Goal: Obtain resource: Download file/media

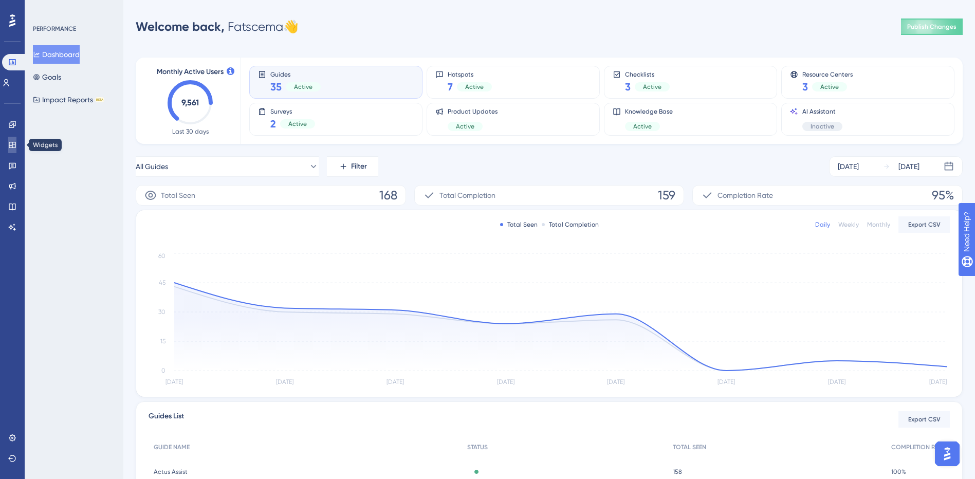
click at [15, 146] on icon at bounding box center [12, 145] width 7 height 6
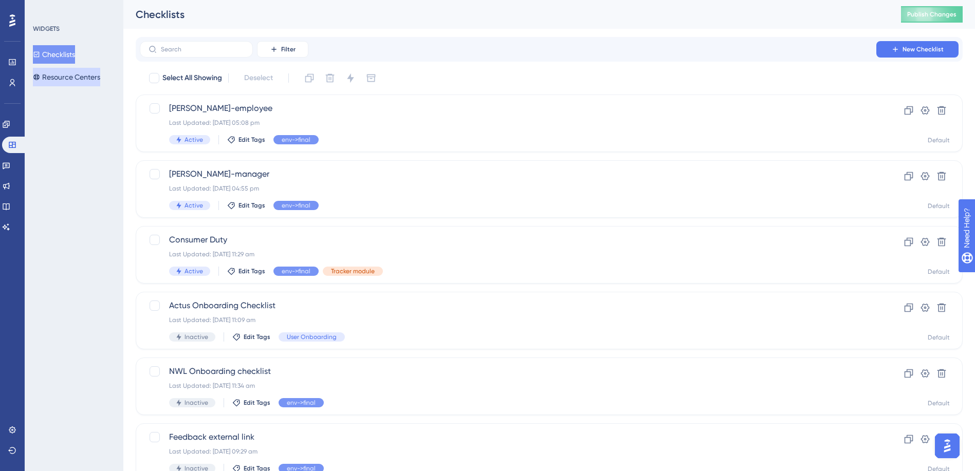
click at [91, 75] on button "Resource Centers" at bounding box center [66, 77] width 67 height 19
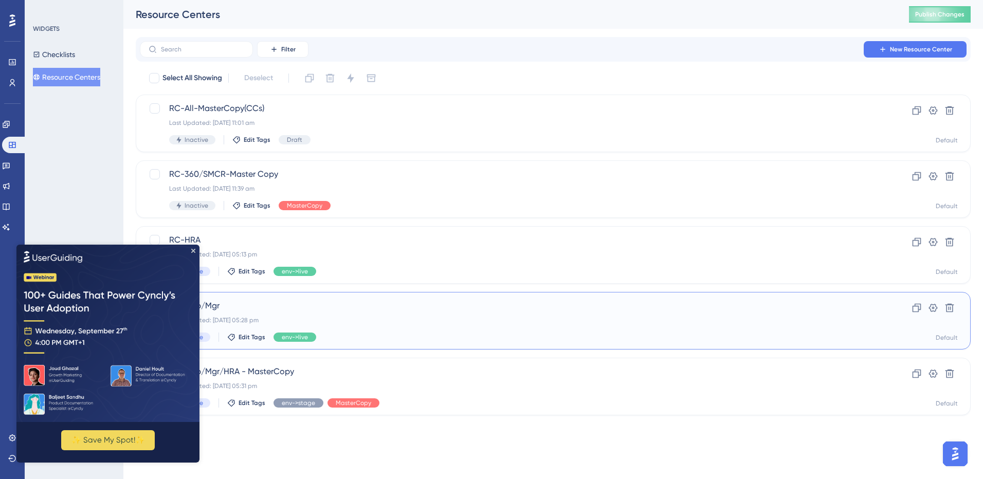
click at [365, 303] on span "RC-Emp/Mgr" at bounding box center [512, 306] width 686 height 12
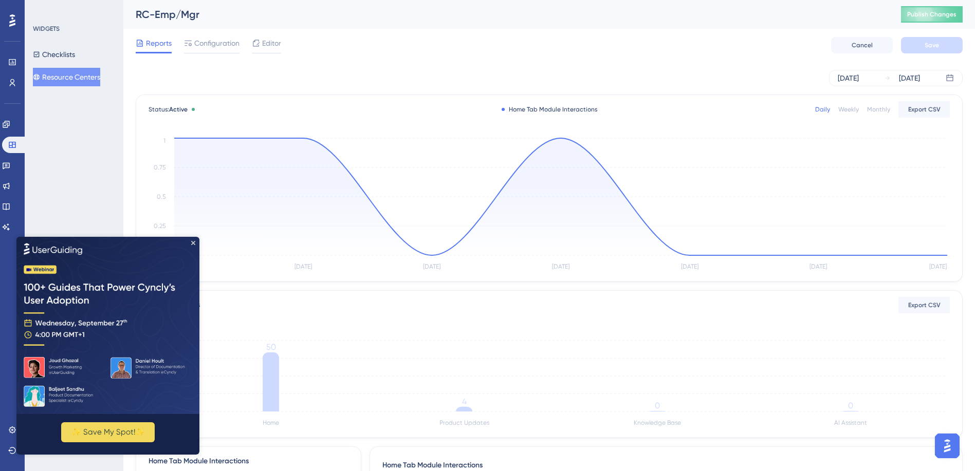
click at [108, 201] on div "WIDGETS Checklists Resource Centers" at bounding box center [74, 235] width 99 height 471
click at [192, 242] on icon "Close Preview" at bounding box center [193, 243] width 4 height 4
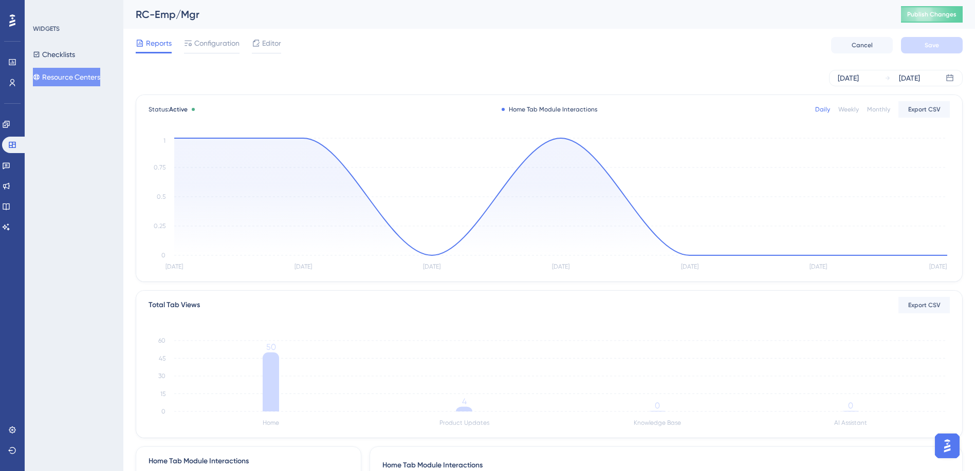
click at [881, 104] on div "Daily Weekly Monthly Export CSV" at bounding box center [882, 109] width 135 height 16
click at [880, 108] on div "Monthly" at bounding box center [878, 109] width 23 height 8
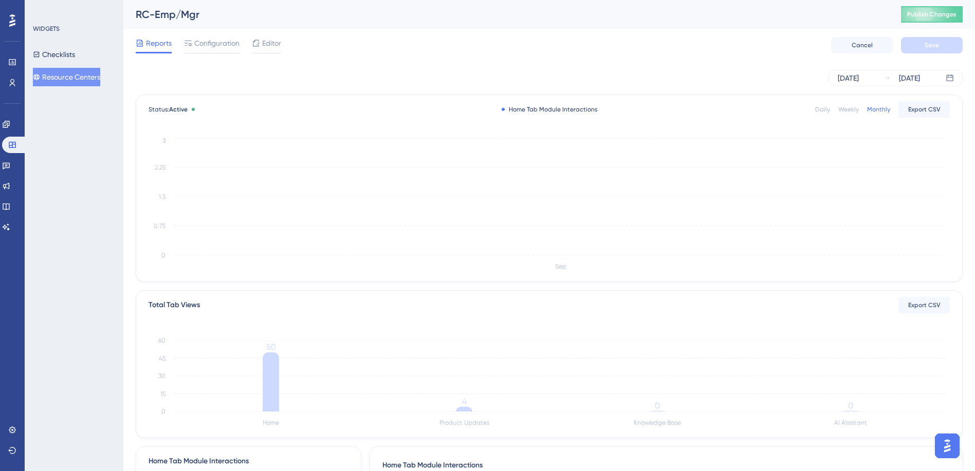
click at [822, 110] on div "Daily" at bounding box center [822, 109] width 15 height 8
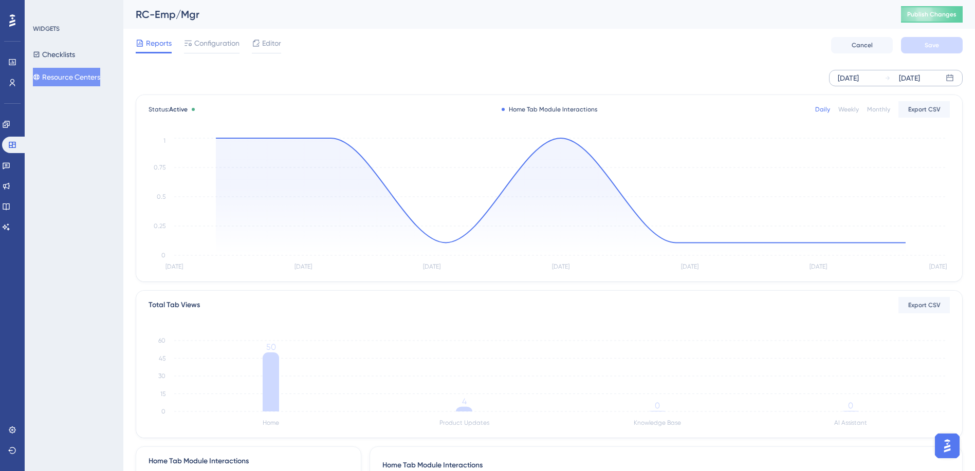
click at [858, 74] on div "[DATE]" at bounding box center [848, 78] width 21 height 12
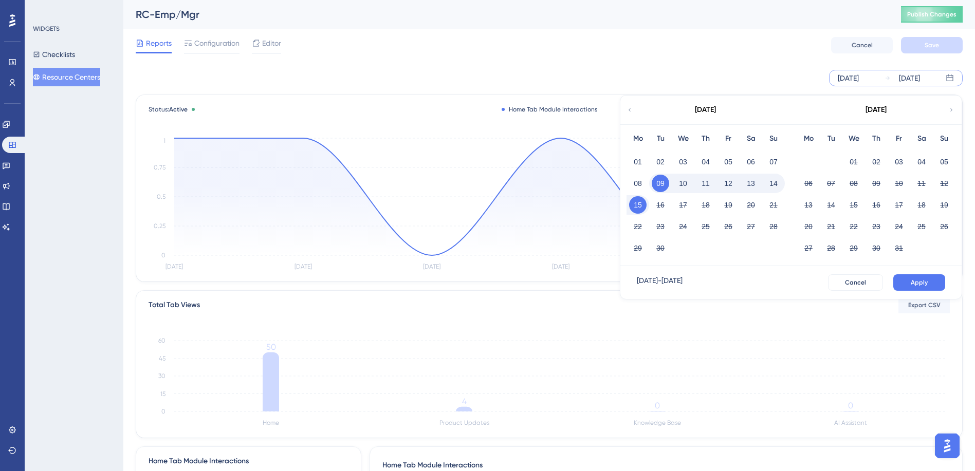
click at [628, 110] on icon at bounding box center [630, 109] width 6 height 9
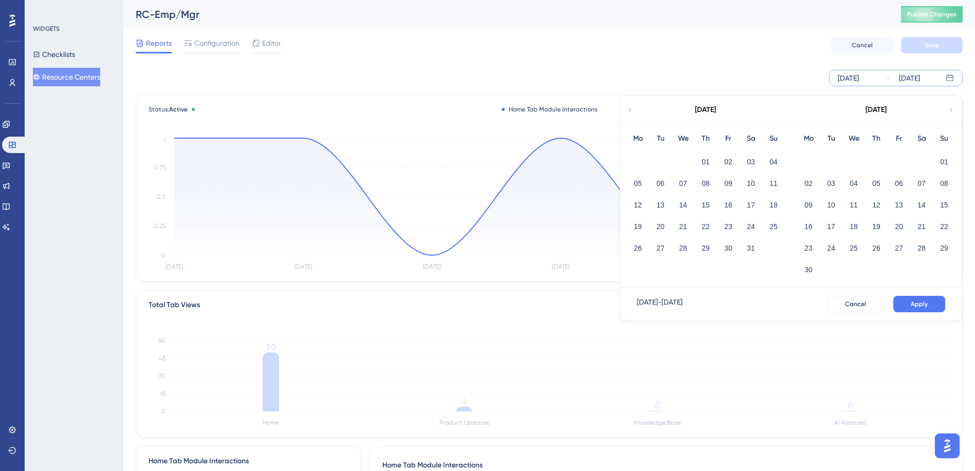
click at [628, 110] on icon at bounding box center [630, 109] width 6 height 9
click at [950, 105] on div "[DATE]" at bounding box center [876, 110] width 170 height 29
click at [633, 106] on div "[DATE]" at bounding box center [705, 110] width 170 height 29
click at [631, 107] on icon at bounding box center [630, 109] width 6 height 9
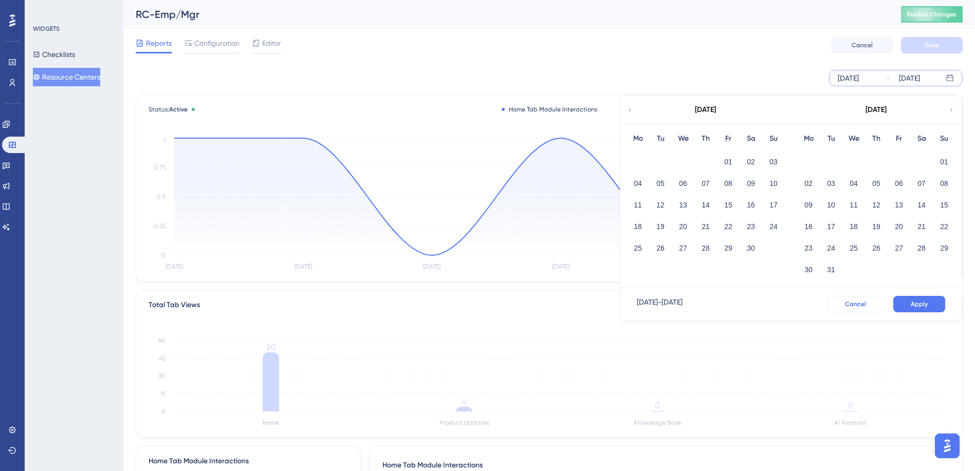
click at [860, 304] on span "Cancel" at bounding box center [855, 304] width 21 height 8
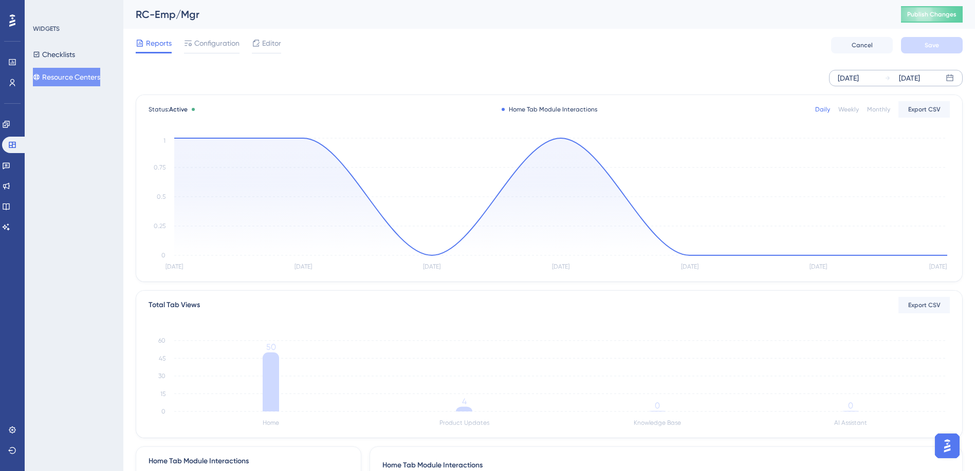
click at [849, 75] on div "[DATE]" at bounding box center [848, 78] width 21 height 12
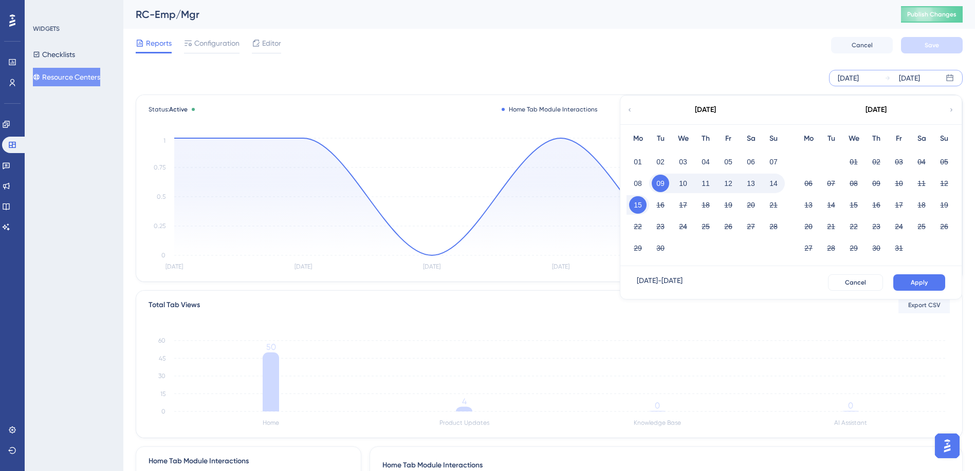
click at [629, 110] on icon at bounding box center [630, 109] width 6 height 9
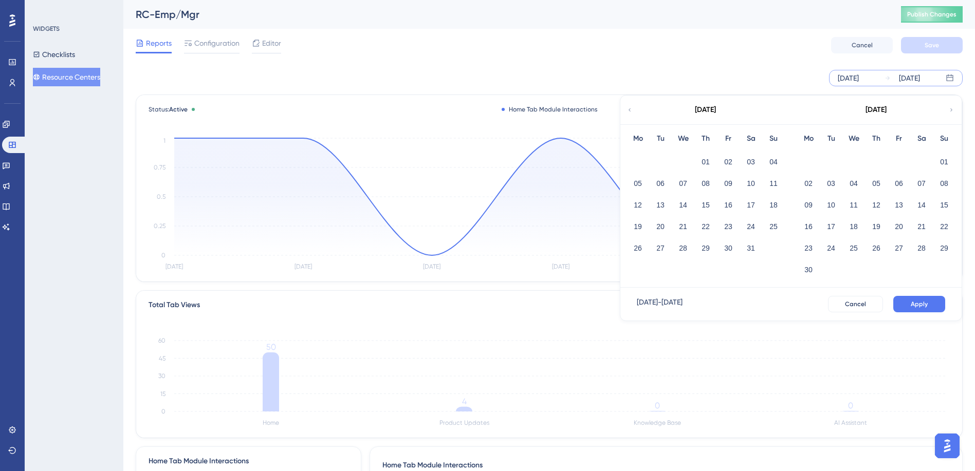
click at [629, 110] on icon at bounding box center [630, 109] width 6 height 9
click at [857, 82] on div "[DATE]" at bounding box center [848, 78] width 21 height 12
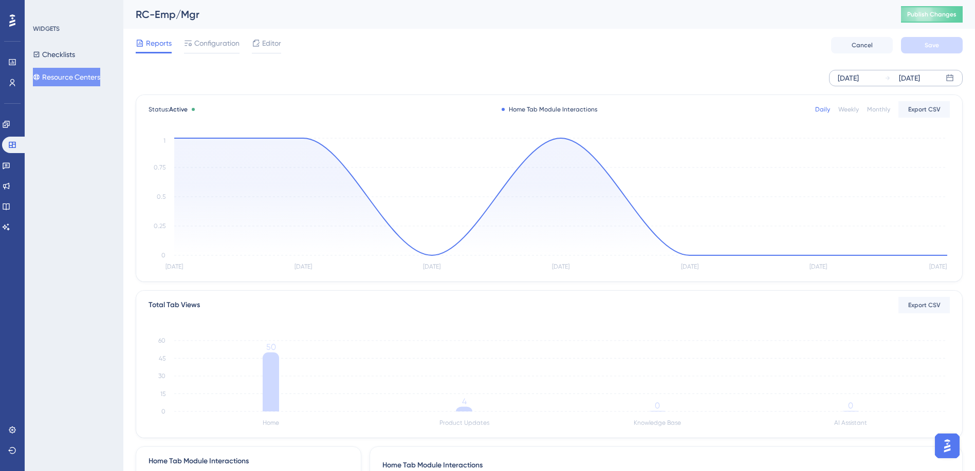
click at [878, 79] on div "[DATE] [DATE]" at bounding box center [896, 78] width 134 height 16
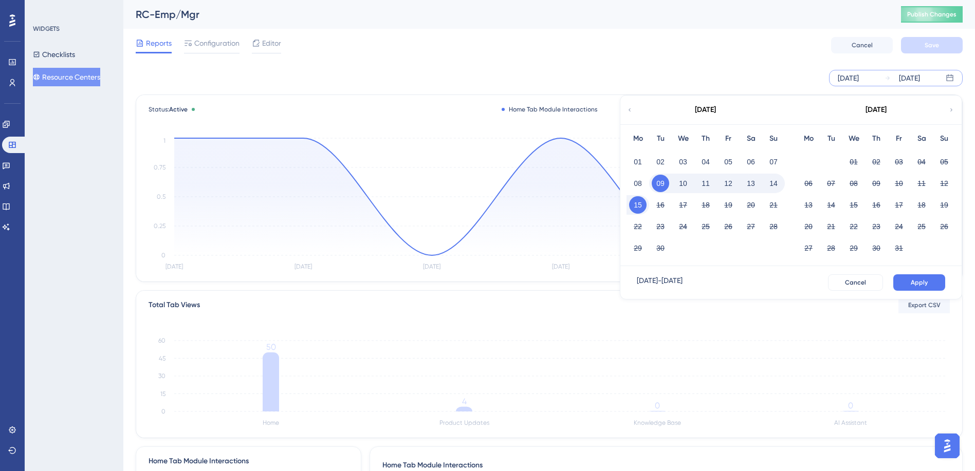
click at [632, 110] on icon at bounding box center [630, 109] width 6 height 9
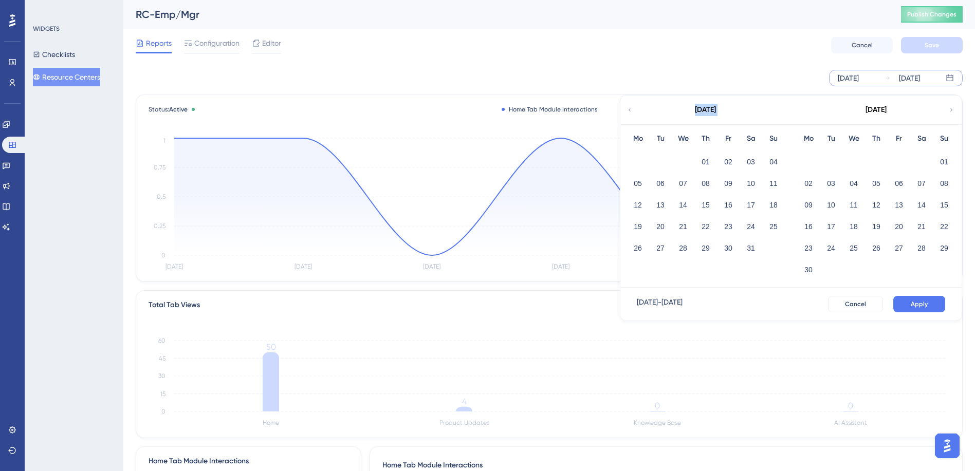
click at [632, 110] on icon at bounding box center [630, 109] width 6 height 9
click at [750, 158] on button "01" at bounding box center [750, 161] width 17 height 17
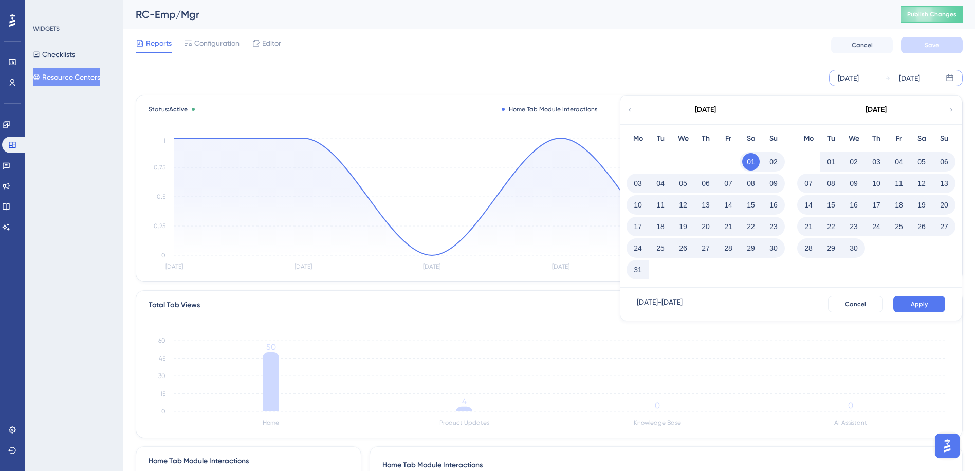
click at [954, 111] on icon at bounding box center [951, 109] width 6 height 9
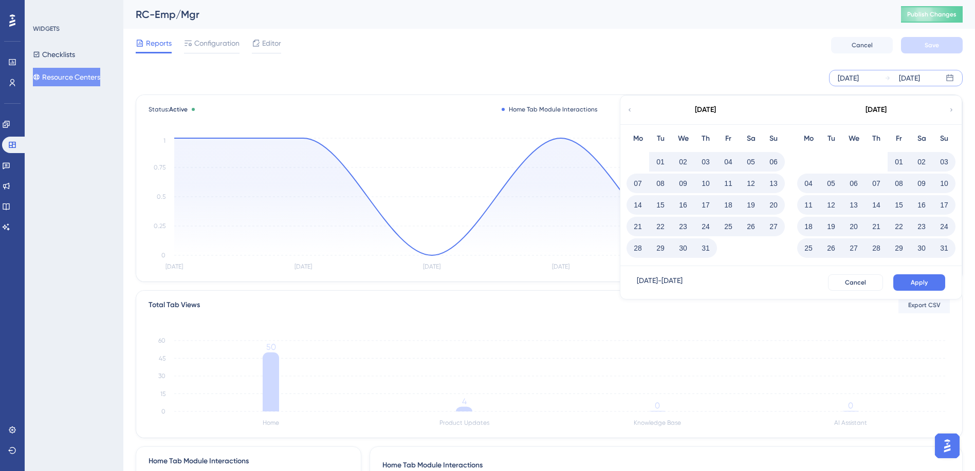
click at [954, 111] on icon at bounding box center [951, 109] width 6 height 9
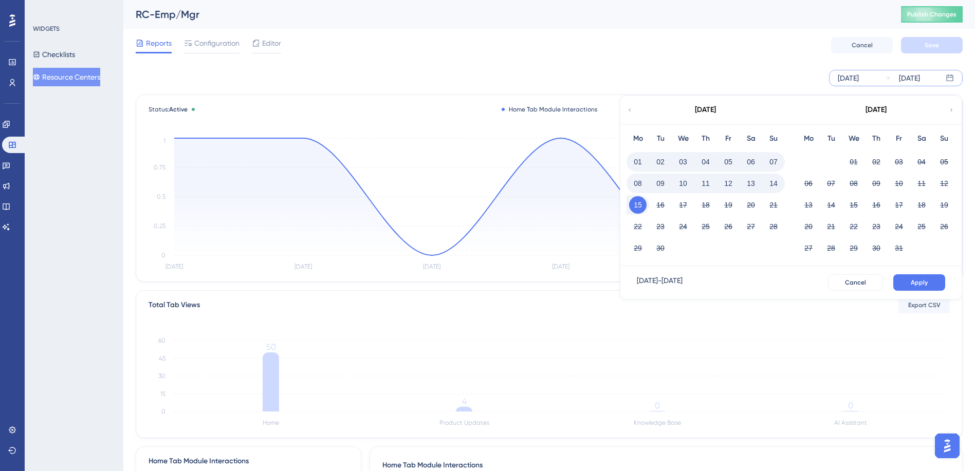
click at [631, 111] on icon at bounding box center [630, 109] width 6 height 9
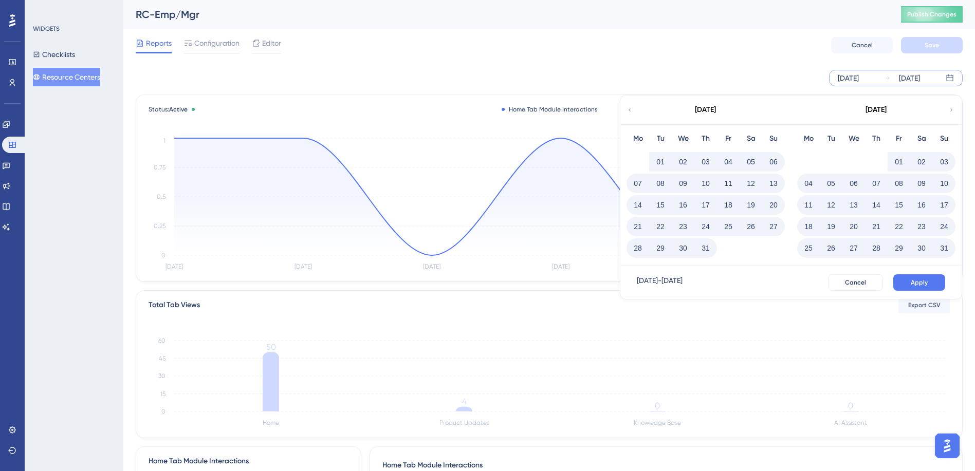
click at [946, 247] on button "31" at bounding box center [944, 248] width 17 height 17
click at [901, 283] on button "Apply" at bounding box center [919, 282] width 52 height 16
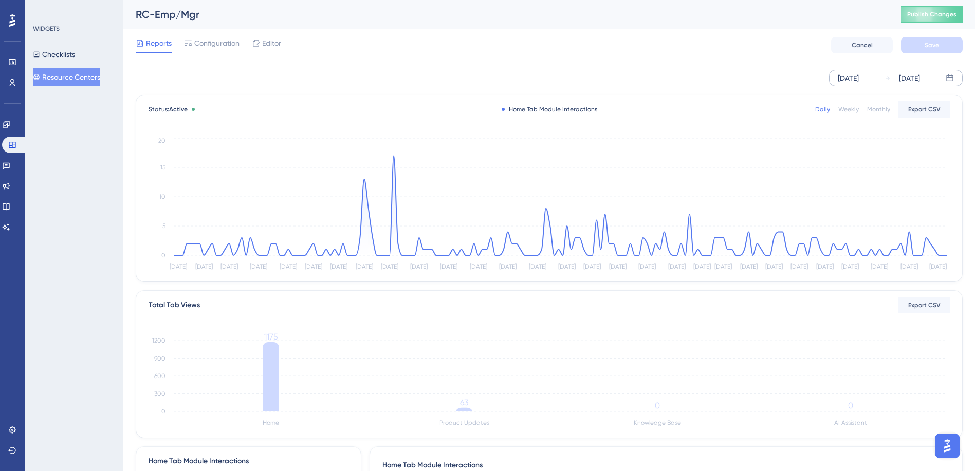
click at [875, 111] on div "Monthly" at bounding box center [878, 109] width 23 height 8
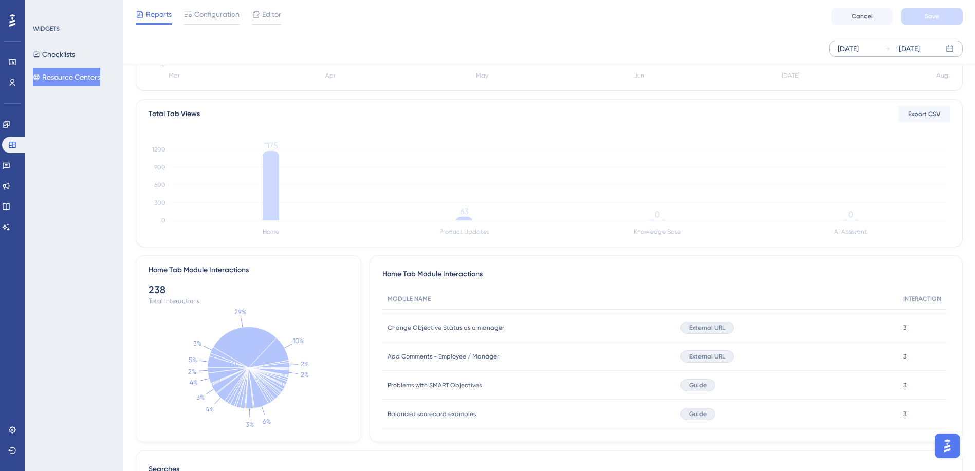
scroll to position [176, 0]
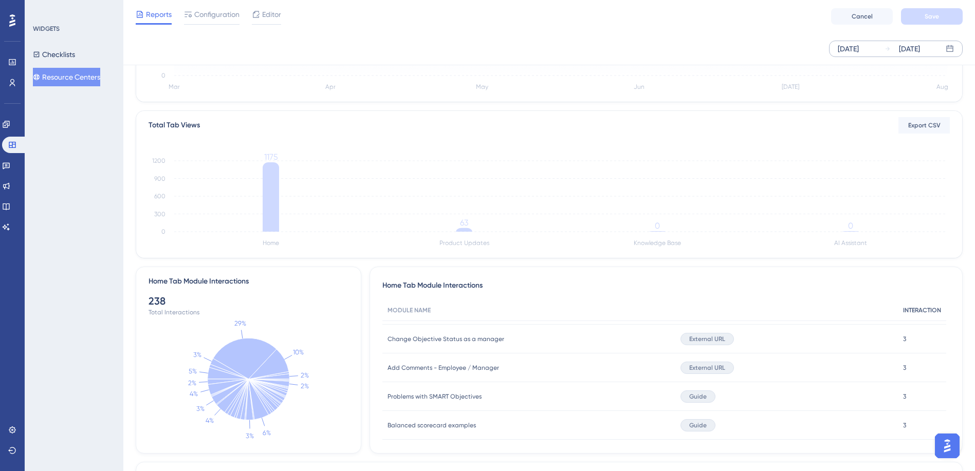
click at [925, 310] on span "INTERACTION" at bounding box center [922, 310] width 38 height 8
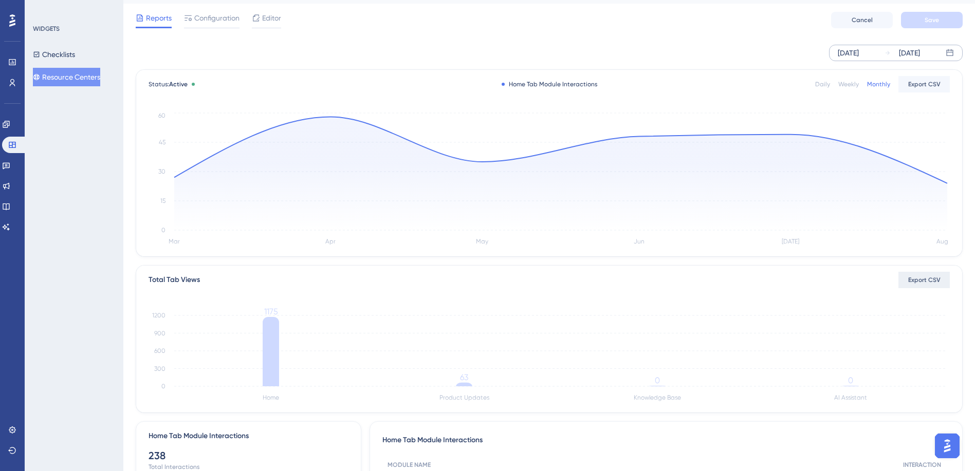
scroll to position [0, 0]
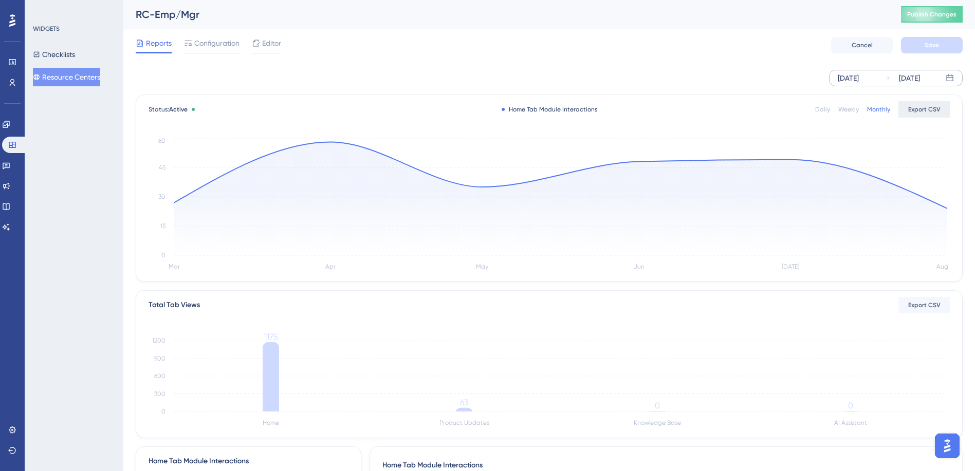
click at [919, 109] on span "Export CSV" at bounding box center [924, 109] width 32 height 8
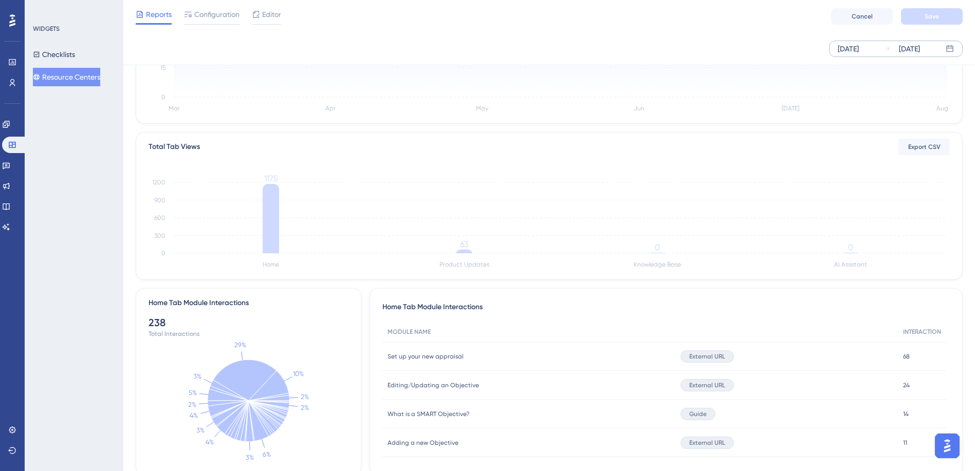
scroll to position [308, 0]
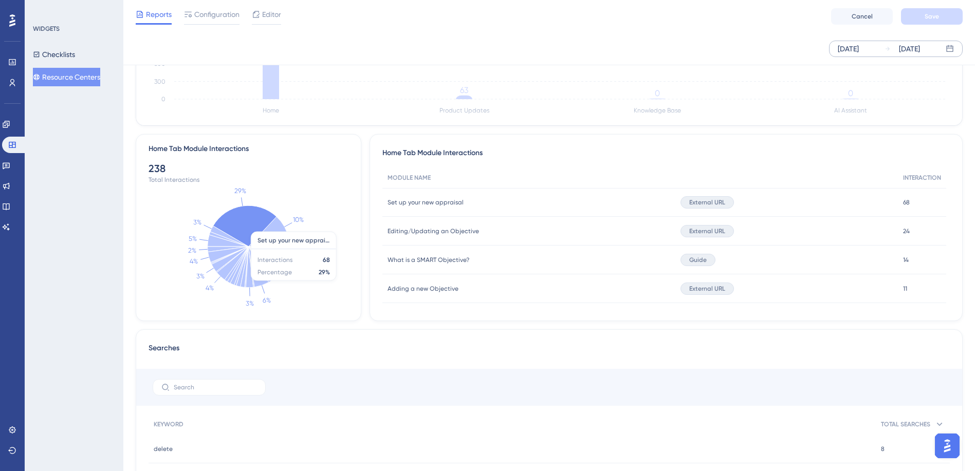
click at [246, 229] on icon at bounding box center [244, 226] width 63 height 41
click at [212, 9] on span "Configuration" at bounding box center [216, 14] width 45 height 12
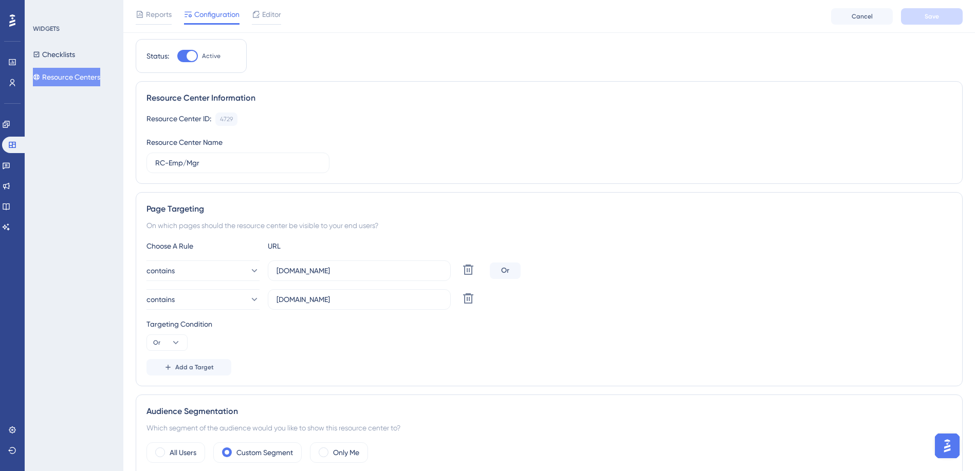
scroll to position [23, 0]
click at [265, 24] on span "Editor" at bounding box center [271, 20] width 19 height 12
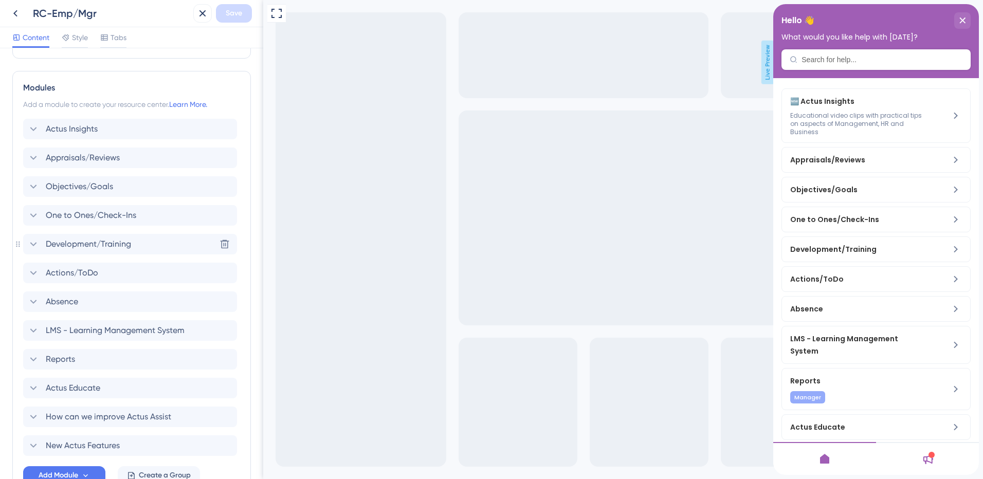
scroll to position [411, 0]
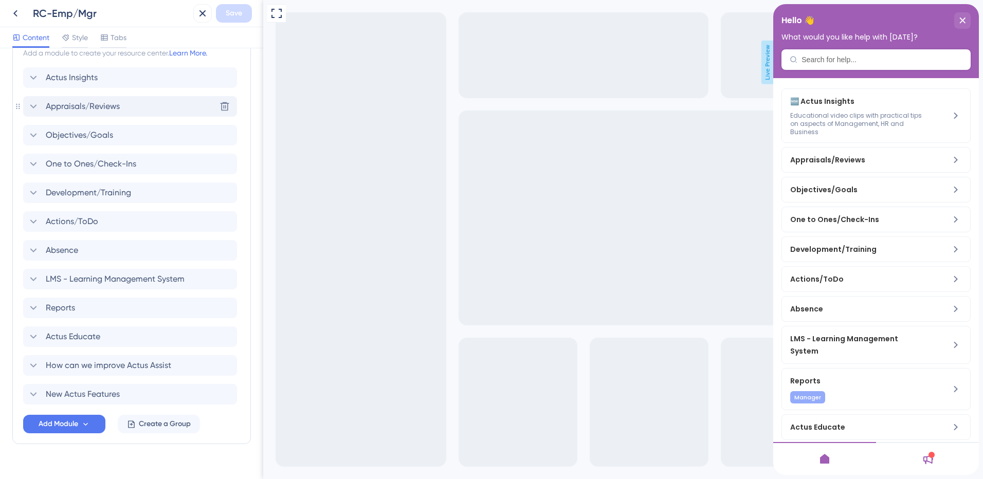
click at [31, 107] on icon at bounding box center [33, 106] width 12 height 12
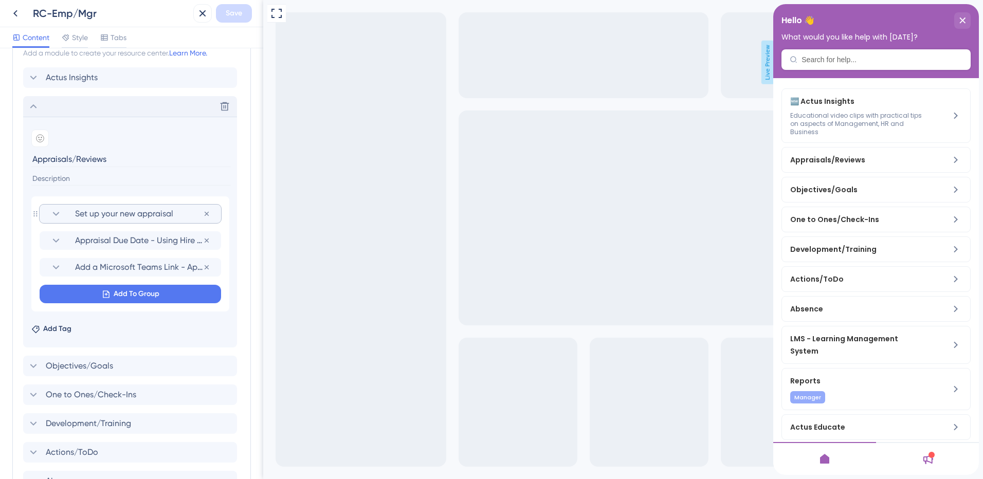
click at [52, 214] on icon at bounding box center [56, 214] width 12 height 12
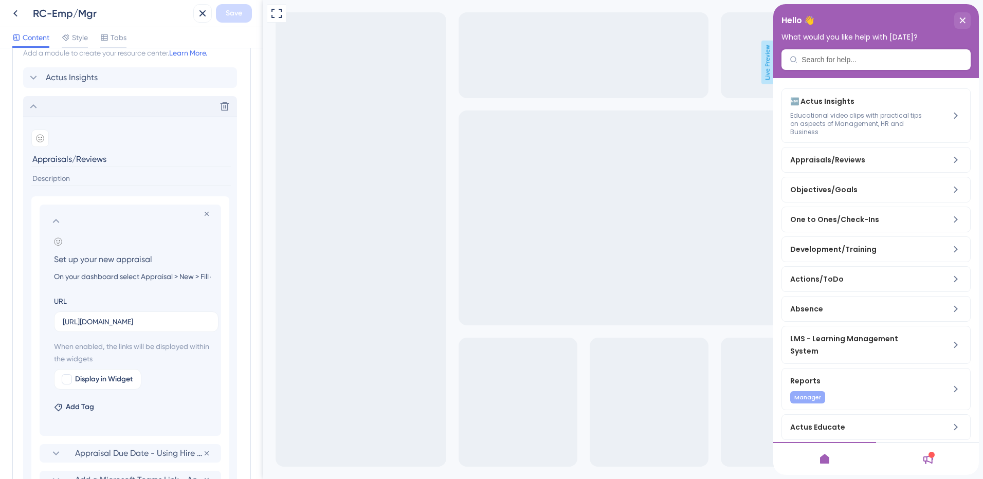
click at [54, 219] on icon at bounding box center [56, 221] width 12 height 12
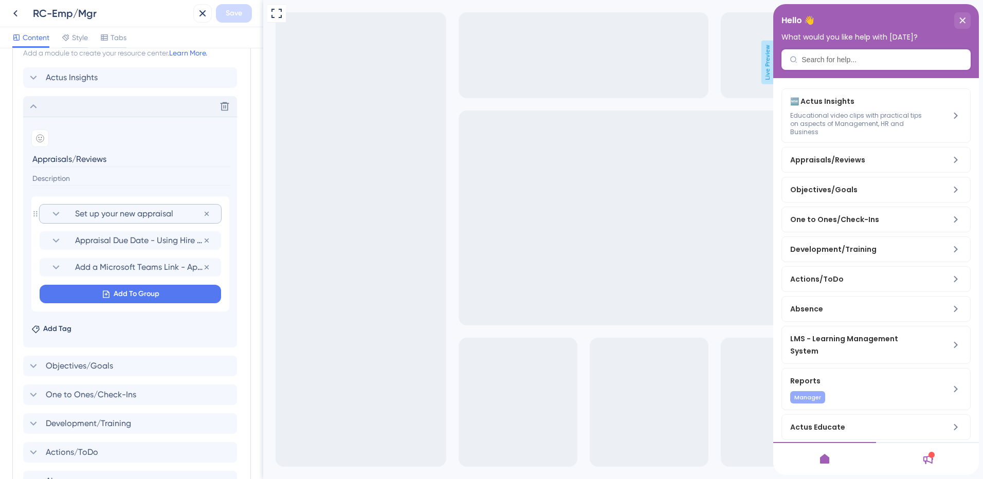
click at [30, 103] on icon at bounding box center [33, 106] width 12 height 12
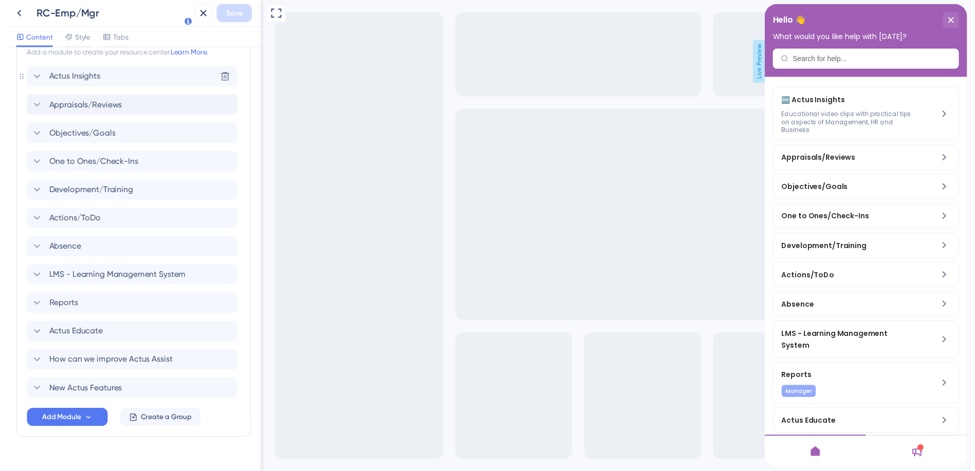
scroll to position [257, 0]
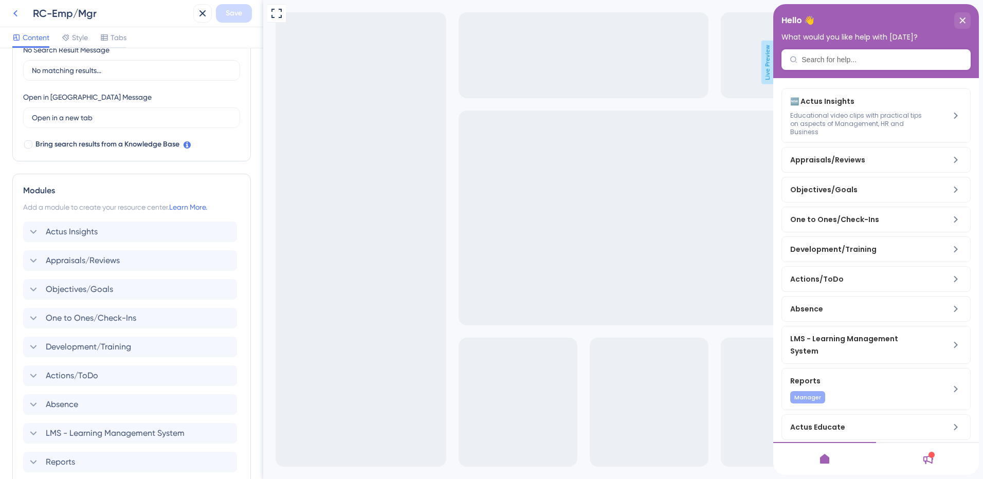
click at [15, 12] on icon at bounding box center [15, 13] width 4 height 7
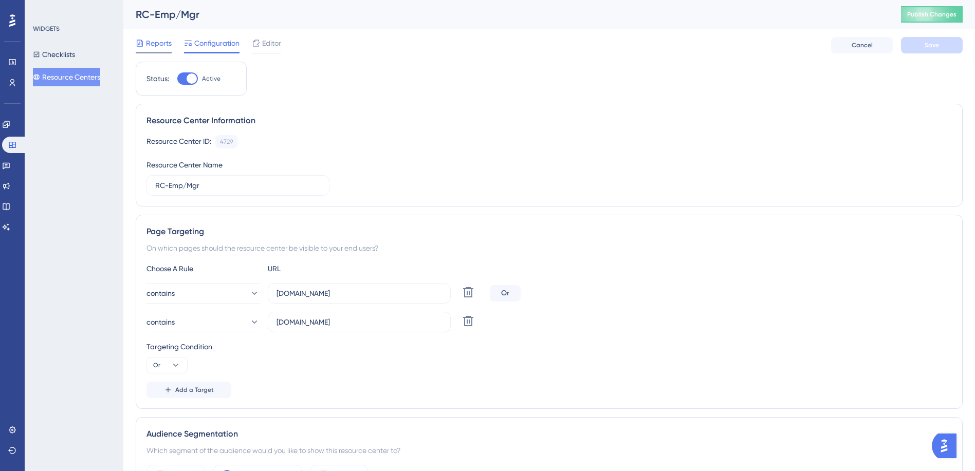
click at [156, 44] on span "Reports" at bounding box center [159, 43] width 26 height 12
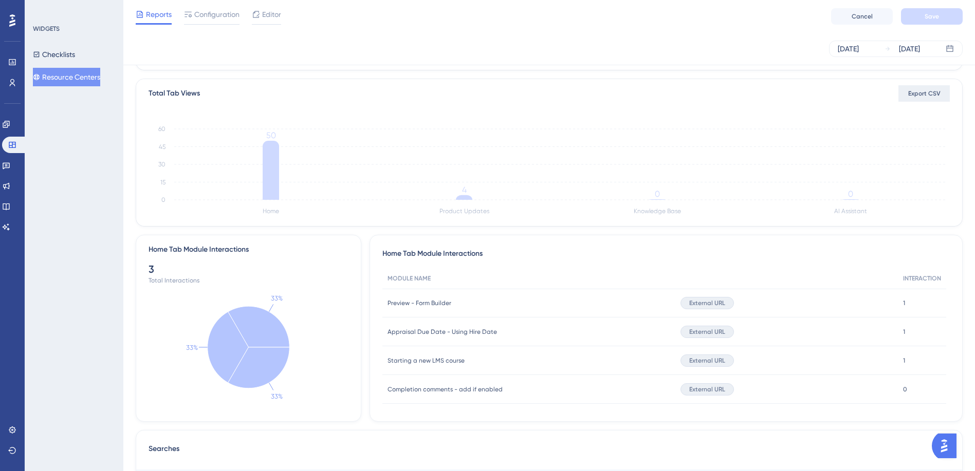
scroll to position [206, 0]
click at [943, 444] on img "Open AI Assistant Launcher" at bounding box center [944, 446] width 19 height 19
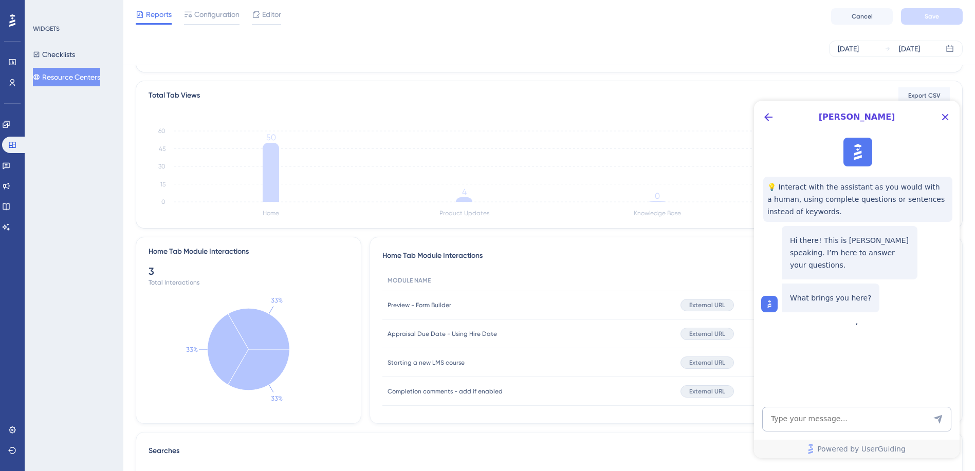
scroll to position [0, 0]
click at [801, 421] on textarea "AI Assistant Text Input" at bounding box center [856, 419] width 189 height 25
type textarea "Are we able to export stats for home"
click at [947, 118] on icon "Close Button" at bounding box center [945, 117] width 12 height 12
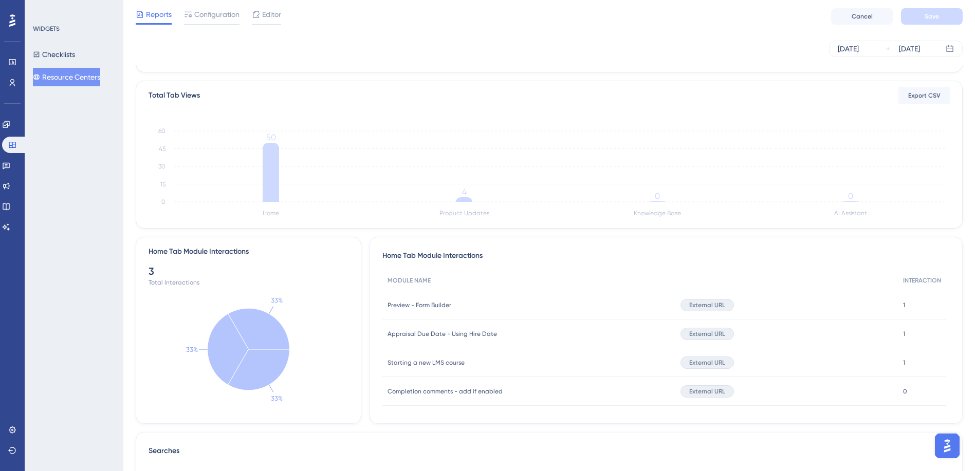
click at [945, 442] on img "Open AI Assistant Launcher" at bounding box center [947, 446] width 19 height 19
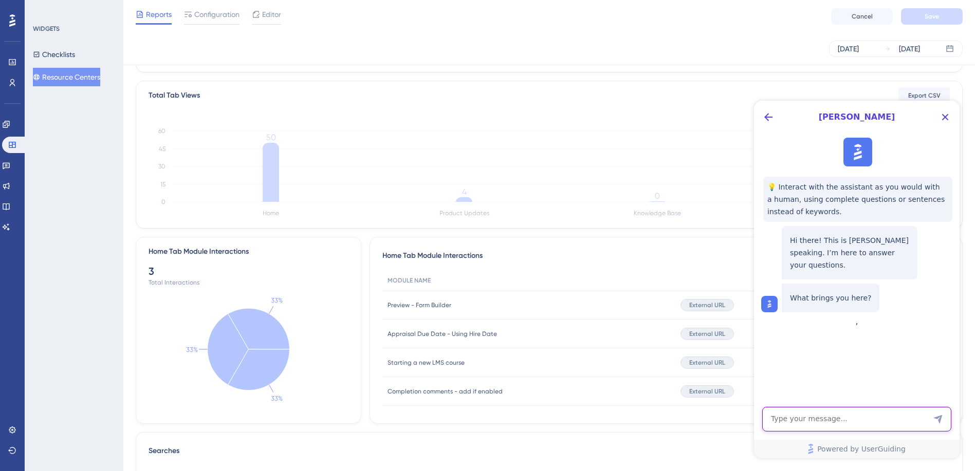
click at [822, 424] on textarea "AI Assistant Text Input" at bounding box center [856, 419] width 189 height 25
type textarea "A"
type textarea "How do I export the data for the Home Tab Module interactions?"
click at [939, 421] on icon "Send Message" at bounding box center [938, 419] width 10 height 10
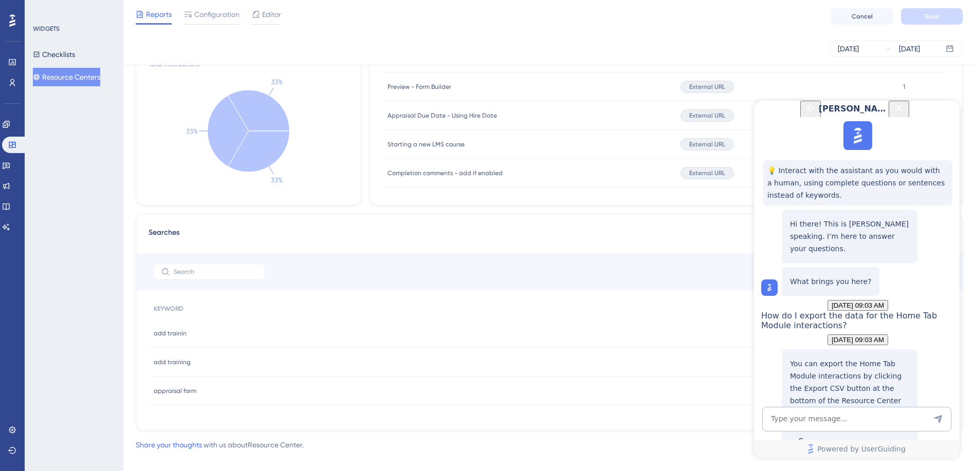
scroll to position [437, 0]
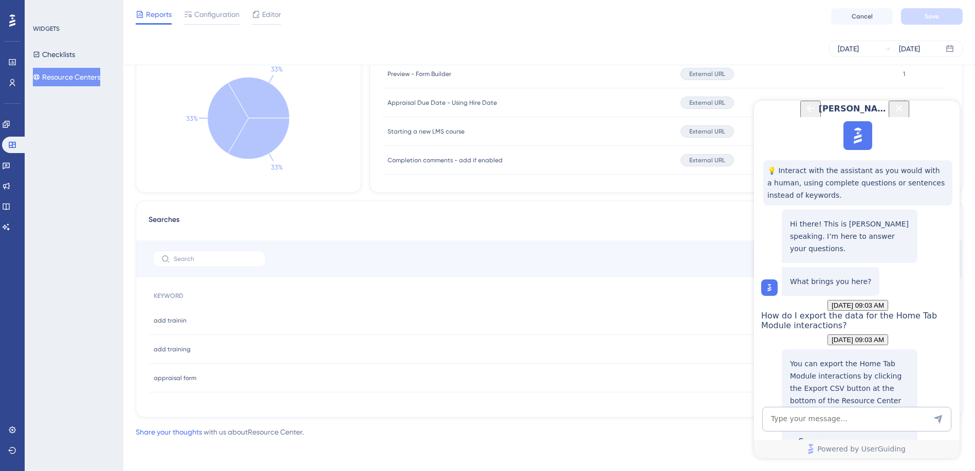
click at [909, 110] on button "Close Button" at bounding box center [899, 109] width 21 height 17
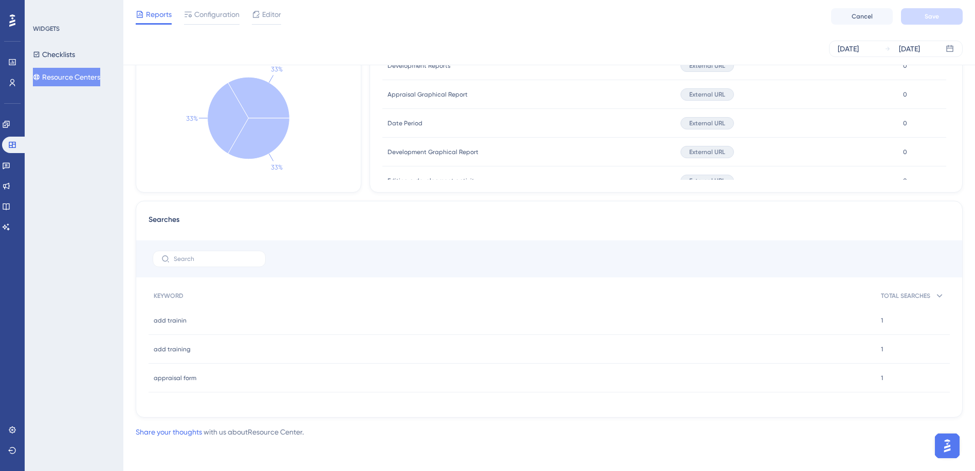
click at [940, 444] on img "Open AI Assistant Launcher" at bounding box center [947, 446] width 19 height 19
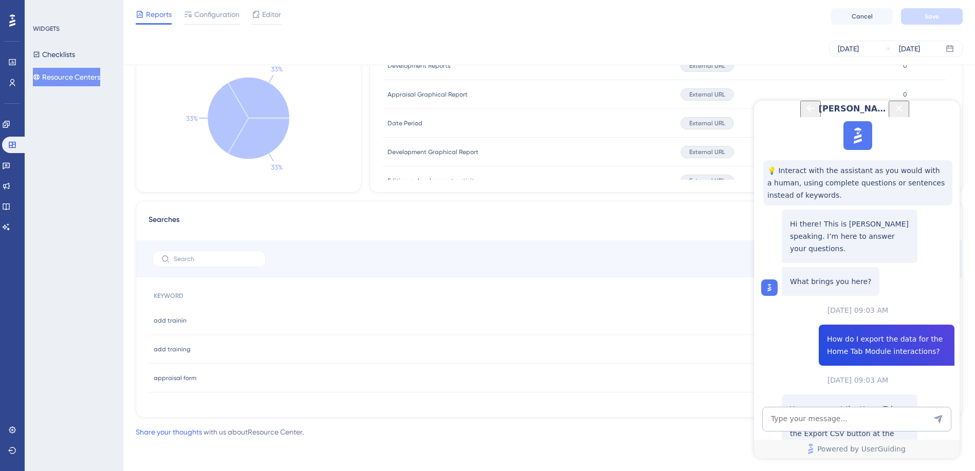
scroll to position [149, 0]
click at [804, 115] on icon "Back Button" at bounding box center [810, 108] width 12 height 12
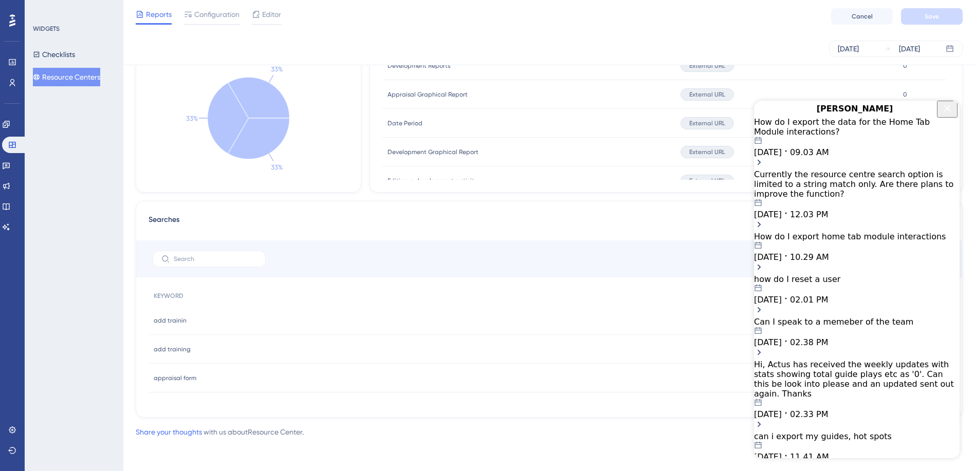
click at [863, 157] on div "[DATE] 09.03 AM" at bounding box center [857, 147] width 206 height 21
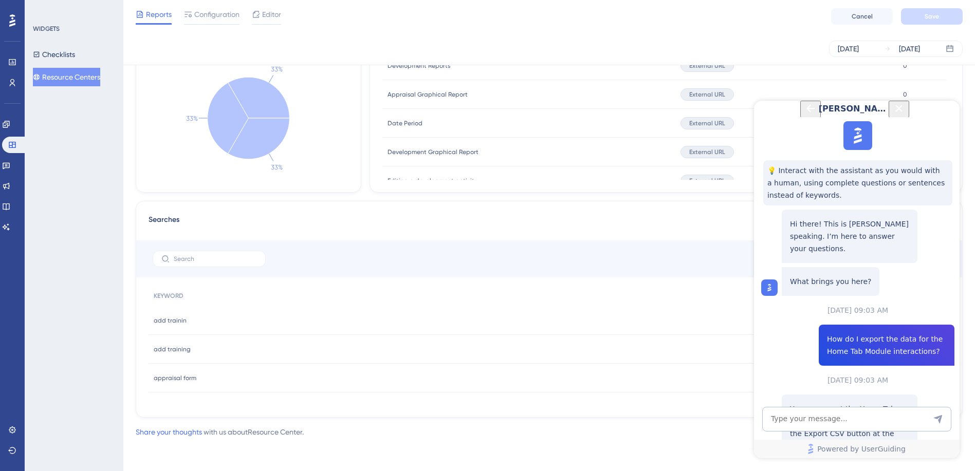
click at [903, 112] on icon "Close Button" at bounding box center [899, 108] width 7 height 7
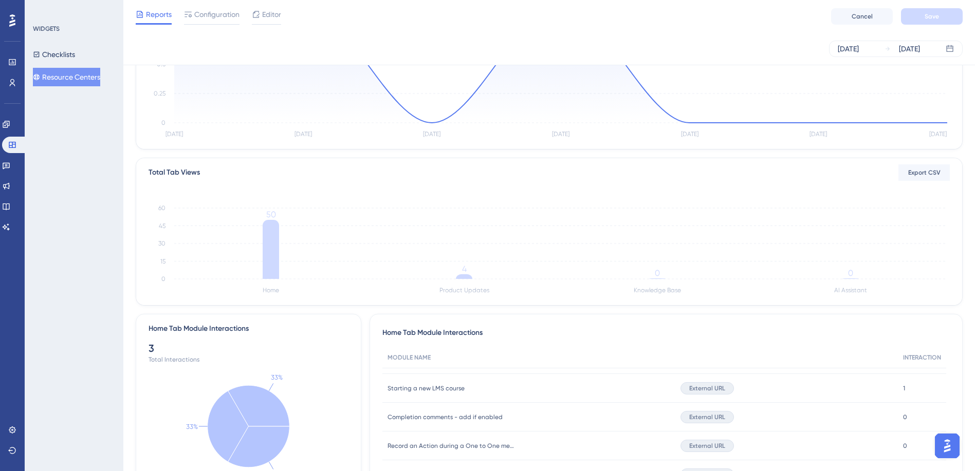
scroll to position [0, 0]
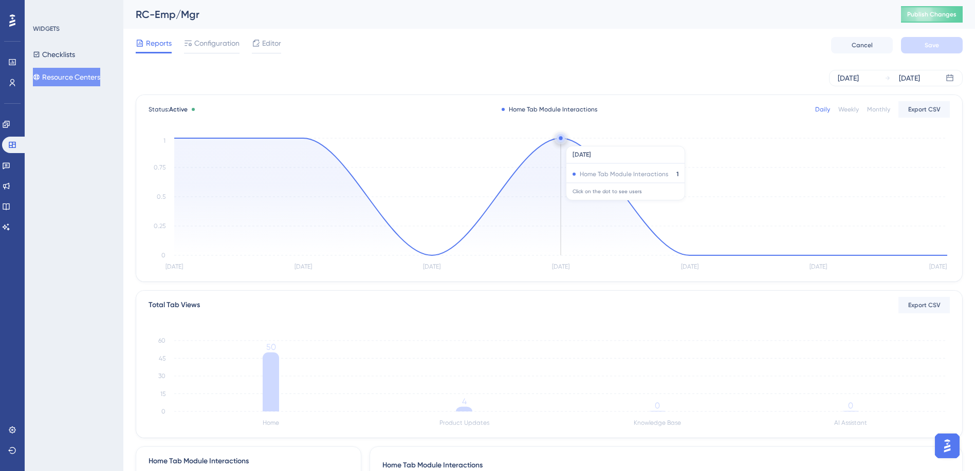
click at [554, 141] on icon at bounding box center [560, 196] width 773 height 117
click at [562, 139] on circle at bounding box center [561, 138] width 4 height 4
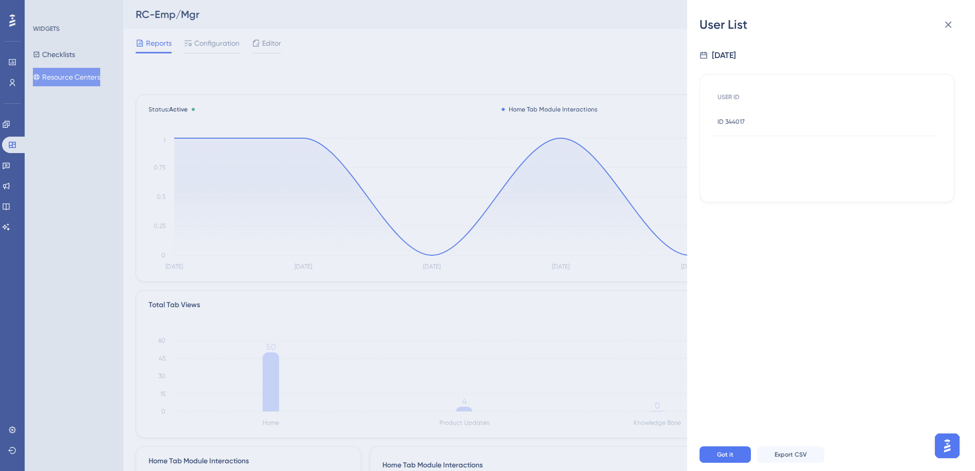
click at [738, 123] on span "ID 344017" at bounding box center [731, 122] width 27 height 8
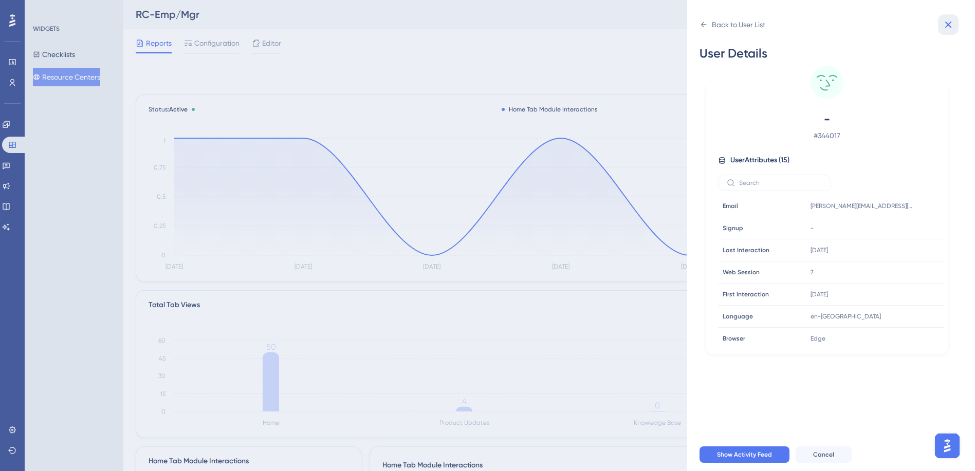
click at [949, 25] on icon at bounding box center [948, 25] width 7 height 7
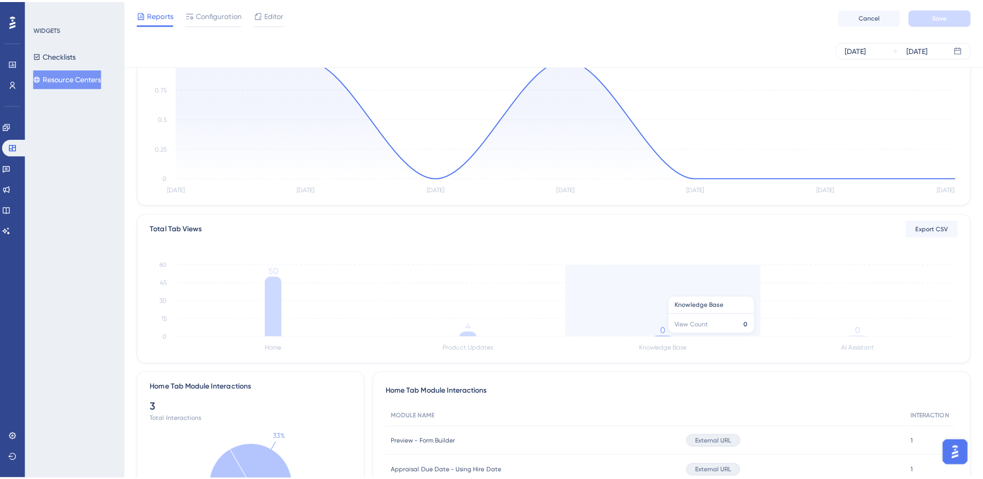
scroll to position [51, 0]
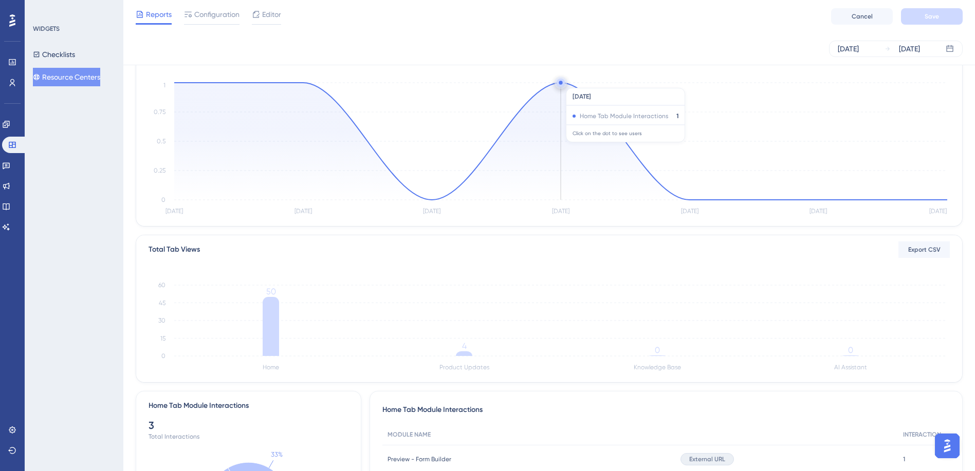
click at [563, 83] on circle at bounding box center [561, 83] width 8 height 8
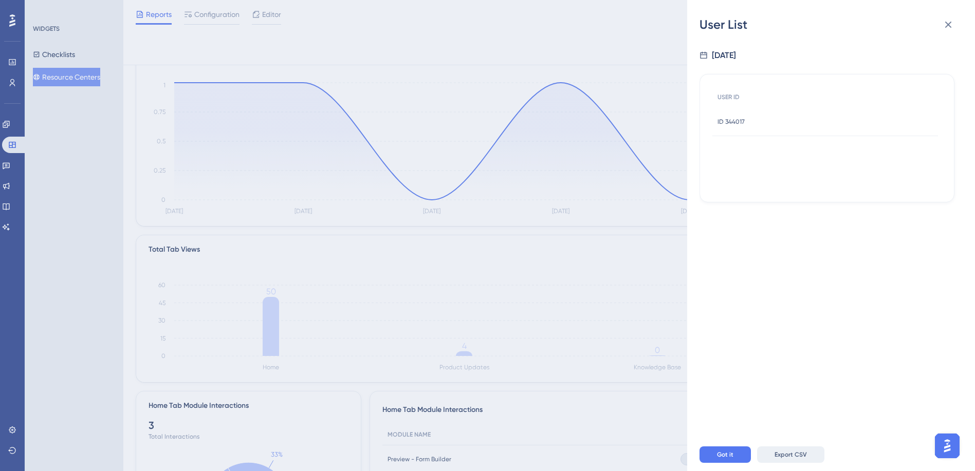
click at [793, 459] on span "Export CSV" at bounding box center [791, 455] width 32 height 8
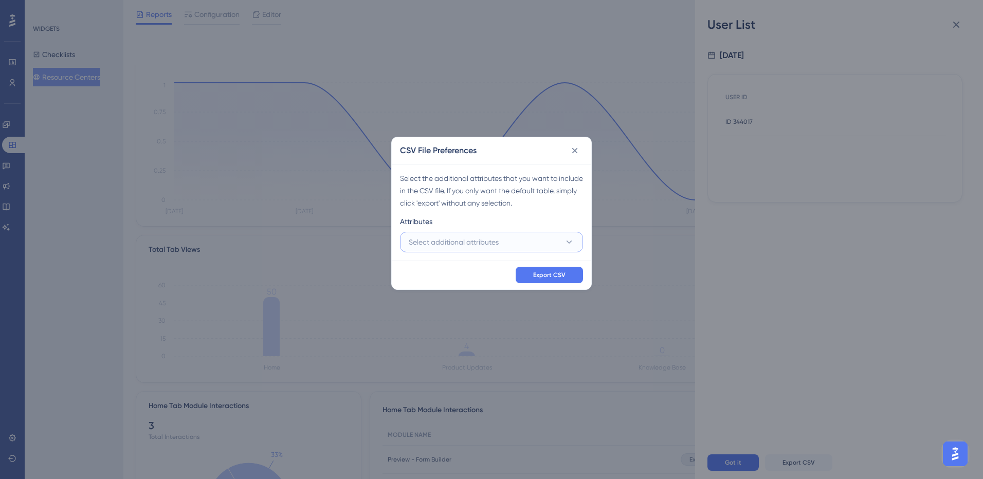
click at [515, 238] on button "Select additional attributes" at bounding box center [491, 242] width 183 height 21
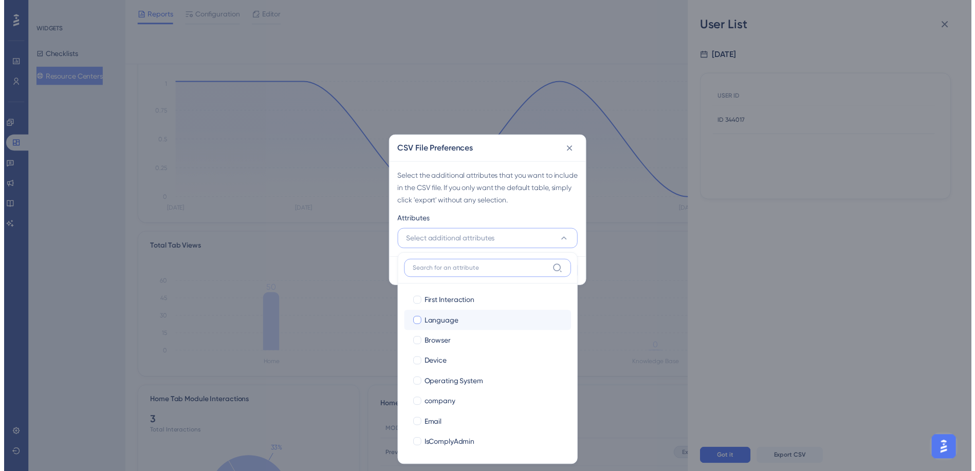
scroll to position [0, 0]
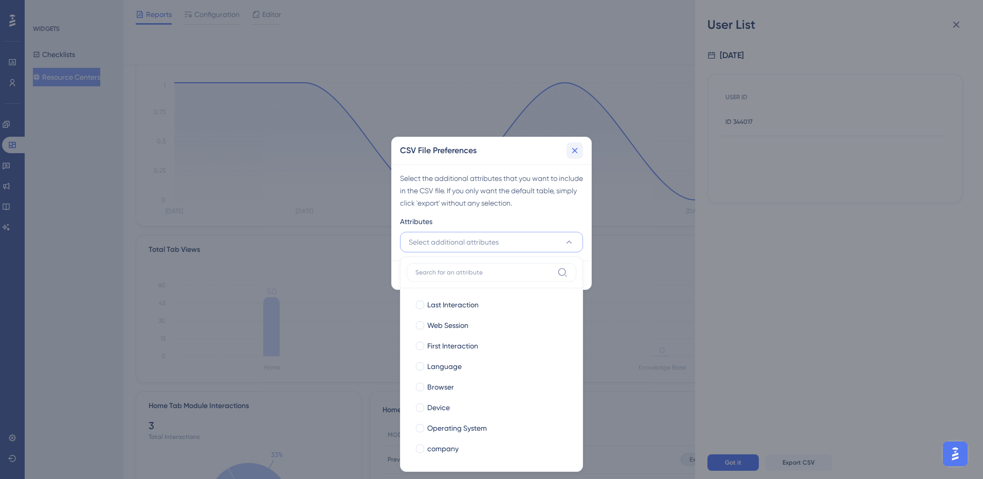
click at [577, 151] on icon at bounding box center [575, 150] width 10 height 10
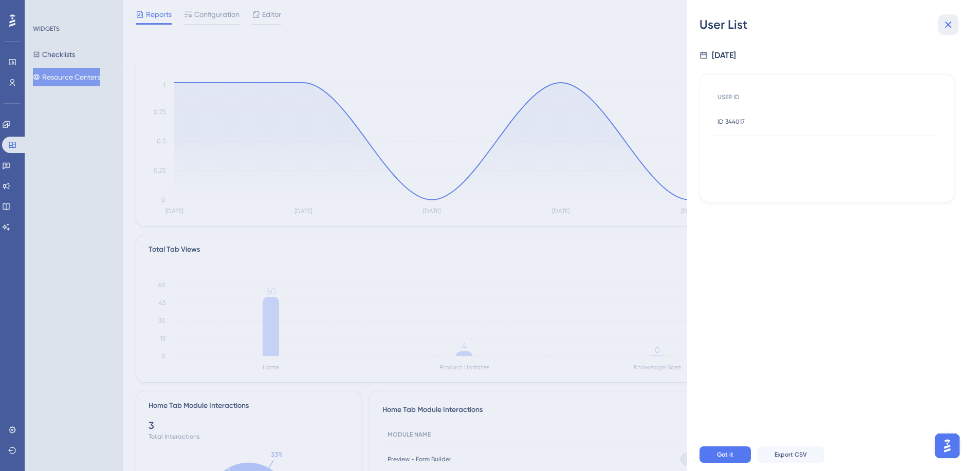
click at [943, 27] on icon at bounding box center [948, 25] width 12 height 12
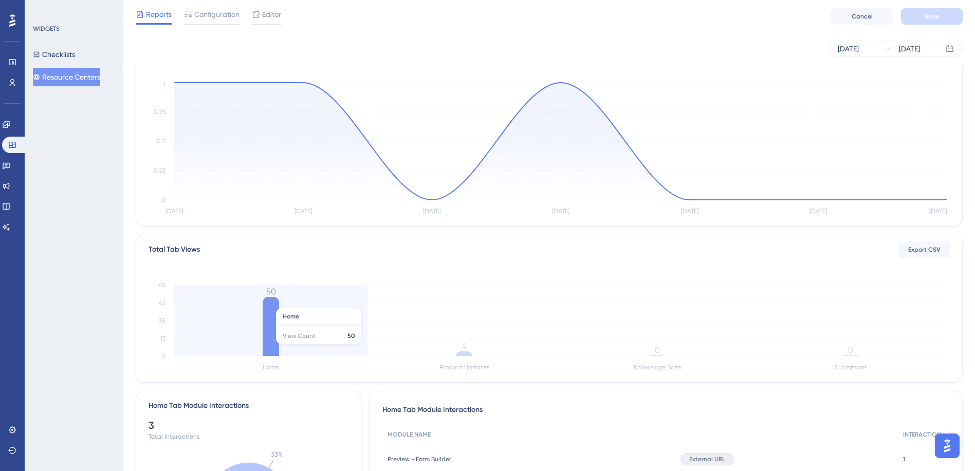
click at [268, 346] on icon at bounding box center [271, 326] width 16 height 59
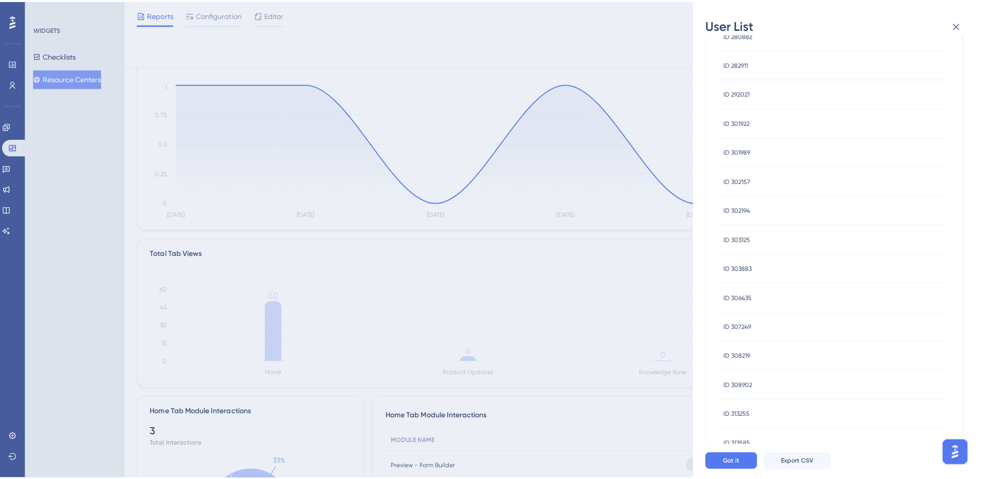
scroll to position [206, 0]
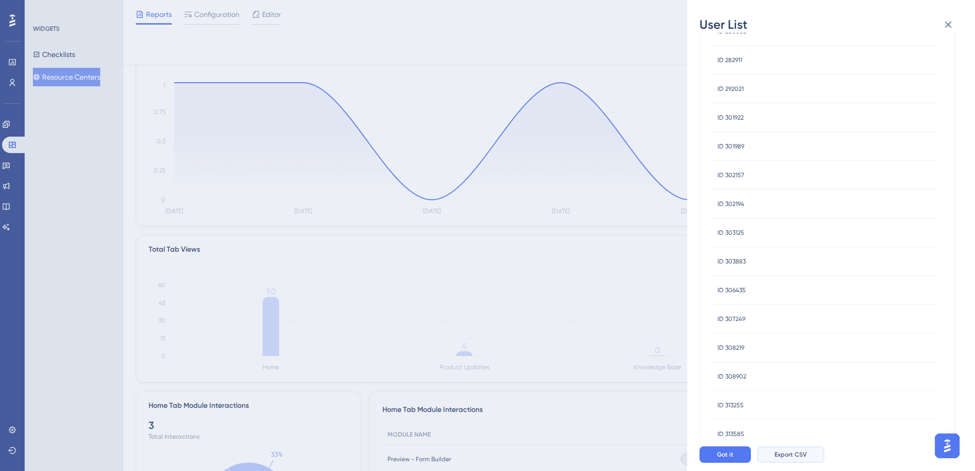
click at [796, 459] on span "Export CSV" at bounding box center [791, 455] width 32 height 8
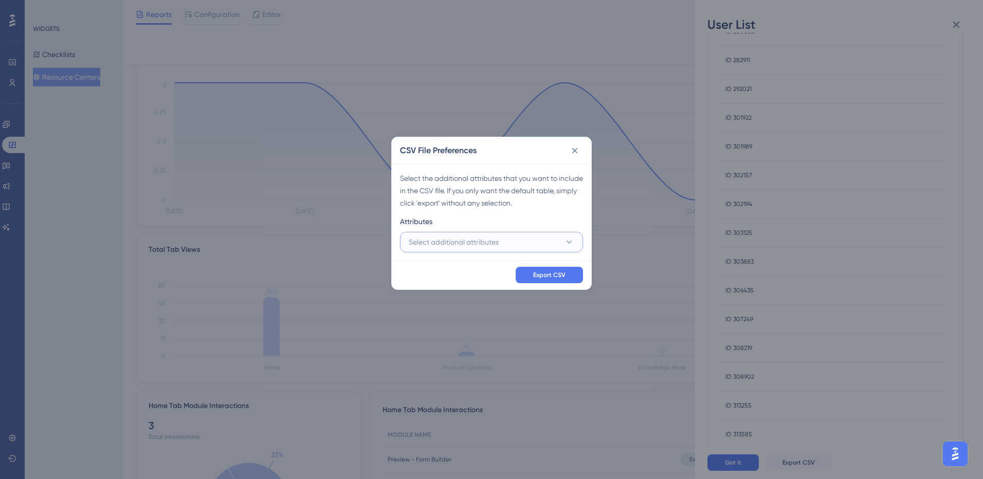
click at [499, 245] on span "Select additional attributes" at bounding box center [454, 242] width 90 height 12
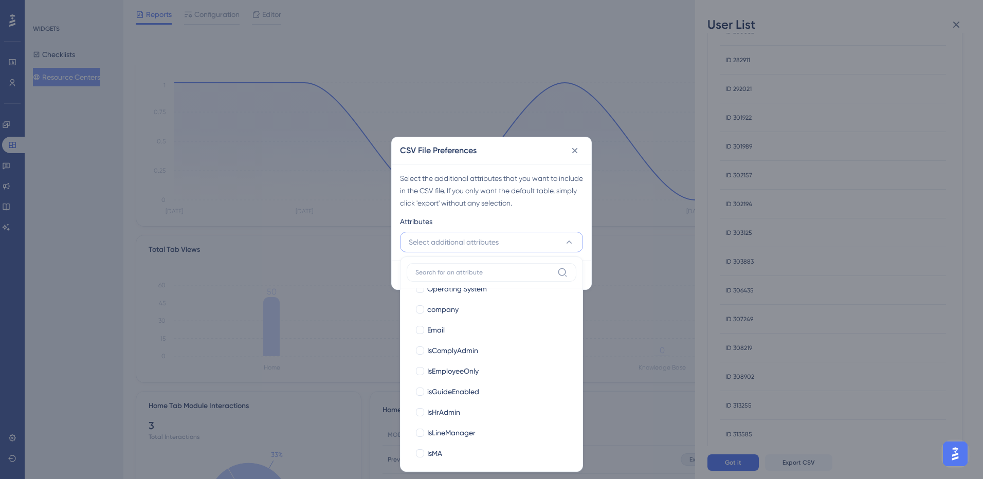
scroll to position [144, 0]
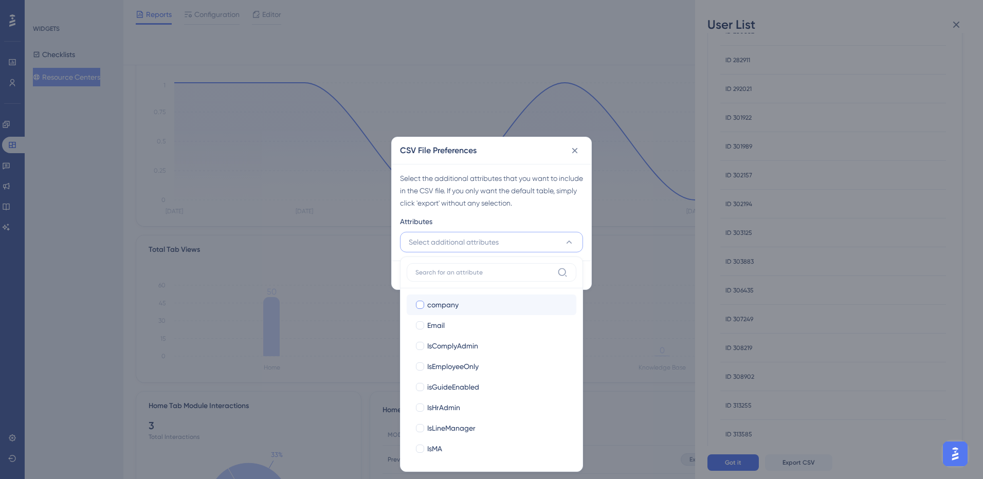
click at [424, 306] on div at bounding box center [420, 305] width 10 height 10
checkbox input "true"
click at [419, 331] on label "Email" at bounding box center [491, 325] width 153 height 12
checkbox input "true"
click at [581, 217] on div "Attributes" at bounding box center [491, 223] width 183 height 16
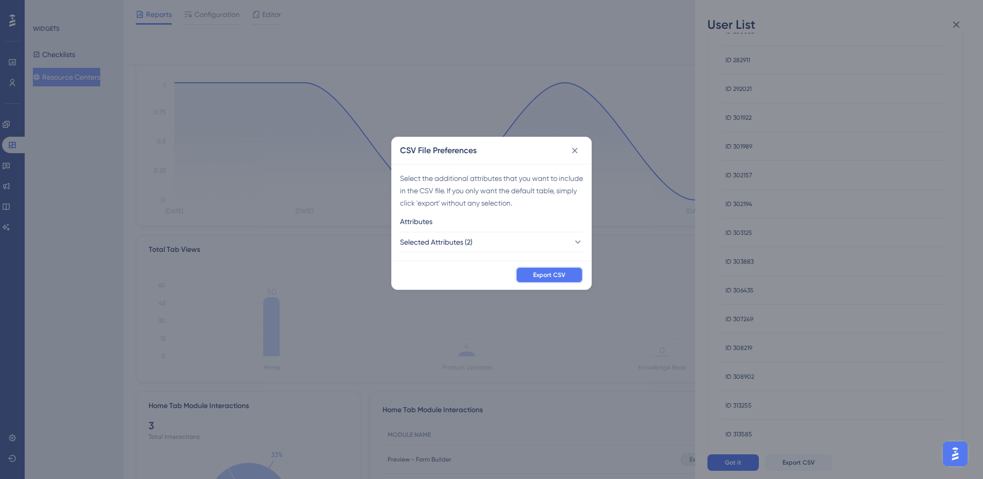
click at [553, 273] on span "Export CSV" at bounding box center [549, 275] width 32 height 8
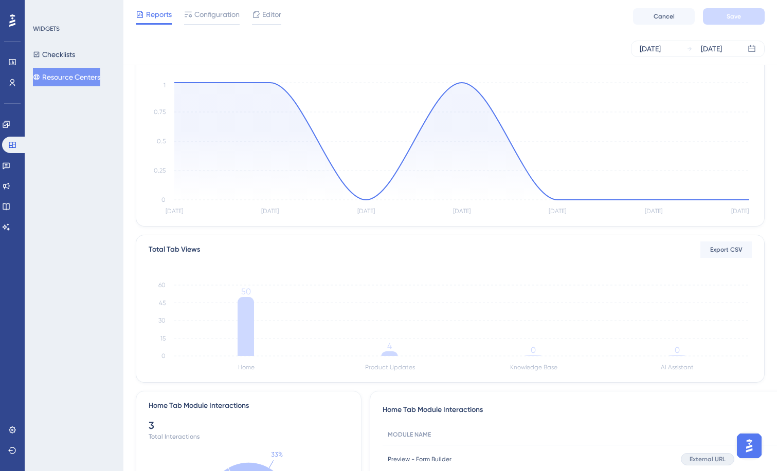
click at [66, 250] on div "WIDGETS Checklists Resource Centers" at bounding box center [74, 235] width 99 height 471
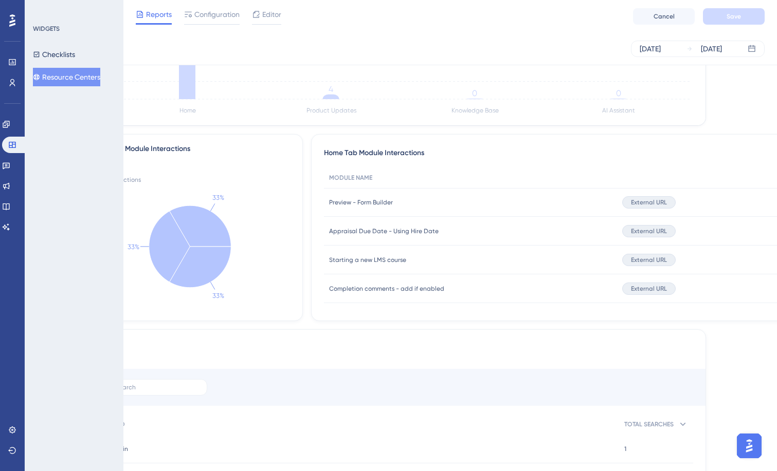
scroll to position [308, 0]
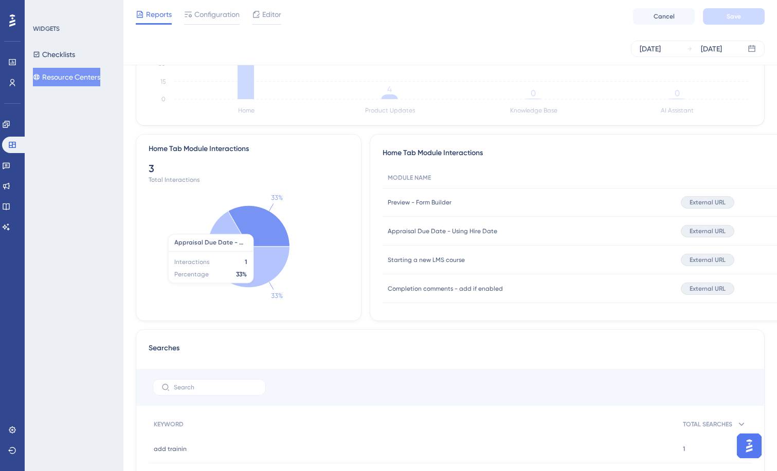
click at [268, 226] on icon at bounding box center [259, 226] width 62 height 41
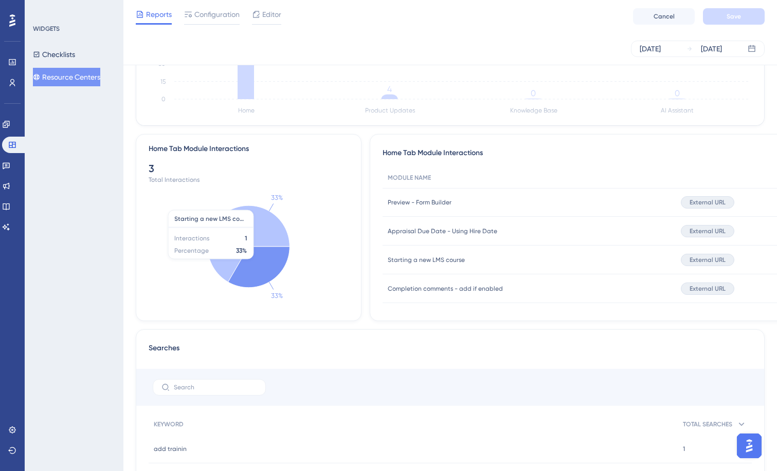
click at [253, 259] on icon at bounding box center [259, 267] width 62 height 41
click at [245, 258] on icon at bounding box center [259, 267] width 62 height 41
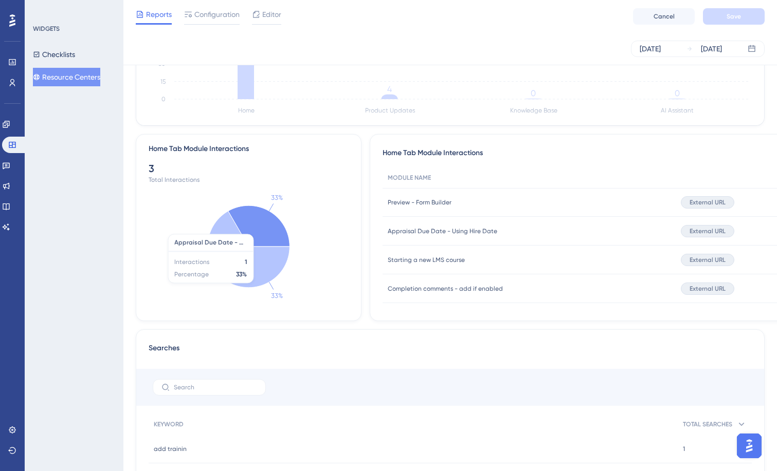
click at [256, 219] on icon at bounding box center [259, 226] width 62 height 41
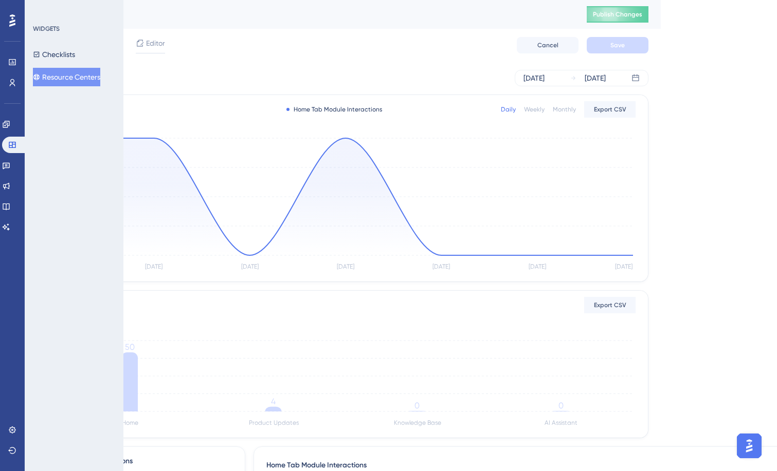
scroll to position [0, 186]
